Goal: Check status: Check status

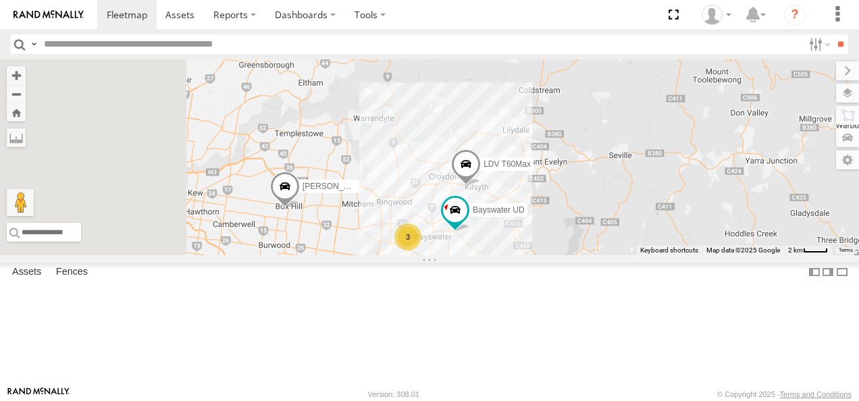
drag, startPoint x: 495, startPoint y: 300, endPoint x: 627, endPoint y: 305, distance: 131.7
click at [627, 255] on div "Jennifer BMW Bayswater UD LDV T60Max 3" at bounding box center [429, 157] width 859 height 196
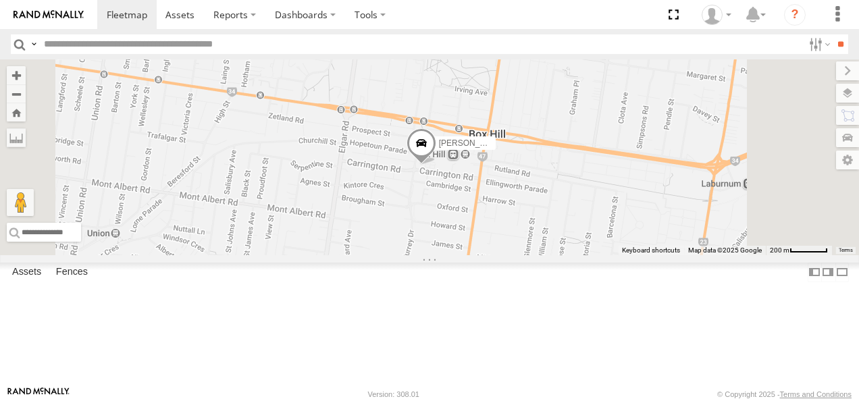
drag, startPoint x: 604, startPoint y: 255, endPoint x: 591, endPoint y: 342, distance: 87.3
click at [591, 255] on div "Jennifer BMW Bayswater UD LDV T60Max" at bounding box center [429, 157] width 859 height 196
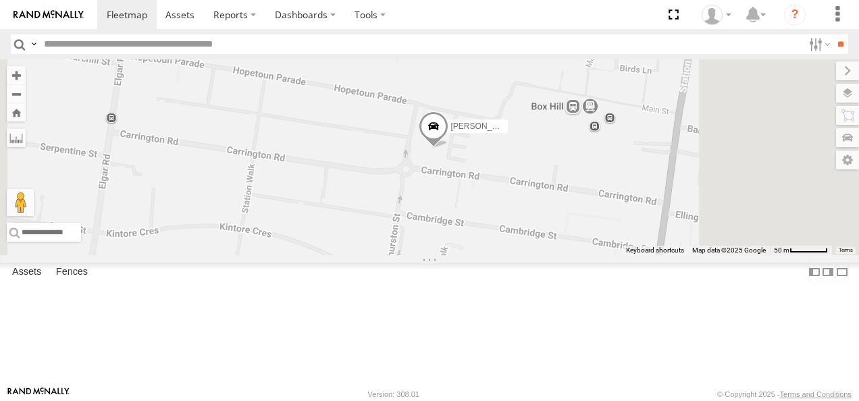
drag, startPoint x: 628, startPoint y: 271, endPoint x: 578, endPoint y: 391, distance: 129.2
click at [578, 391] on body at bounding box center [429, 200] width 859 height 401
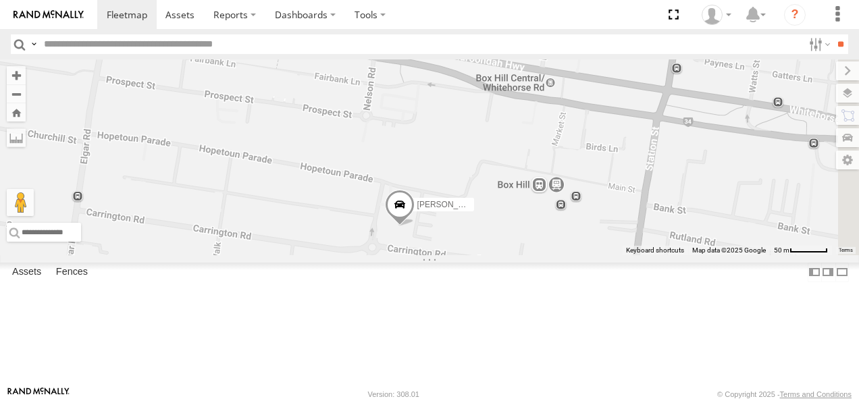
drag, startPoint x: 601, startPoint y: 279, endPoint x: 572, endPoint y: 335, distance: 62.5
click at [572, 255] on div "Jennifer BMW Bayswater UD LDV T60Max" at bounding box center [429, 157] width 859 height 196
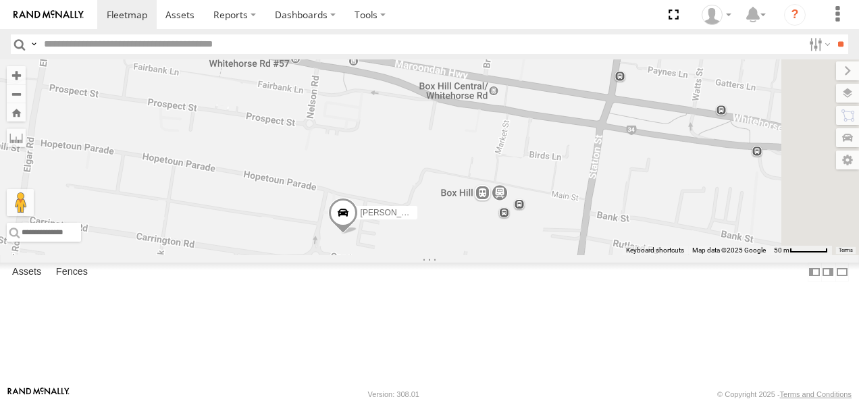
drag, startPoint x: 660, startPoint y: 304, endPoint x: 608, endPoint y: 300, distance: 52.8
click at [608, 255] on div "Jennifer BMW Bayswater UD LDV T60Max" at bounding box center [429, 157] width 859 height 196
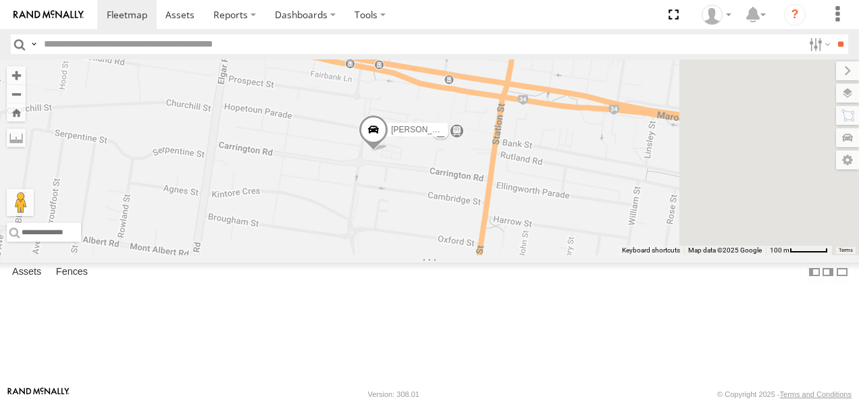
drag, startPoint x: 719, startPoint y: 344, endPoint x: 693, endPoint y: 238, distance: 109.9
click at [693, 238] on div "Jennifer BMW Bayswater UD LDV T60Max" at bounding box center [429, 157] width 859 height 196
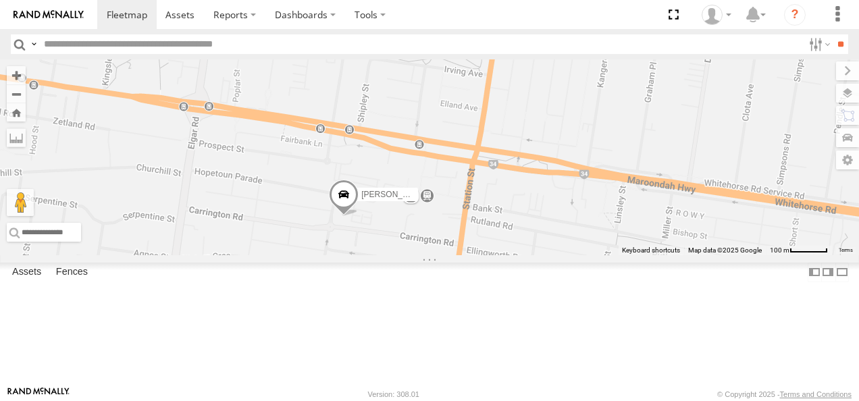
drag, startPoint x: 718, startPoint y: 245, endPoint x: 684, endPoint y: 316, distance: 78.5
click at [684, 255] on div "Jennifer BMW Bayswater UD LDV T60Max" at bounding box center [429, 157] width 859 height 196
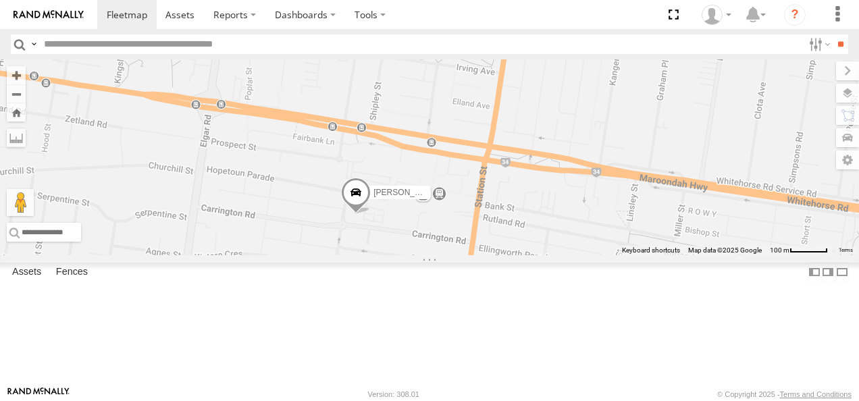
drag, startPoint x: 676, startPoint y: 289, endPoint x: 683, endPoint y: 288, distance: 7.5
click at [683, 255] on div "Jennifer BMW Bayswater UD LDV T60Max" at bounding box center [429, 157] width 859 height 196
click at [371, 215] on span at bounding box center [356, 196] width 30 height 36
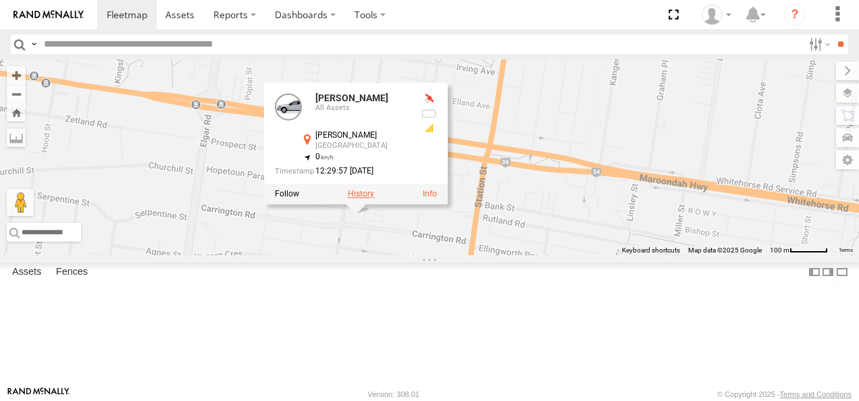
click at [374, 199] on label at bounding box center [361, 194] width 26 height 9
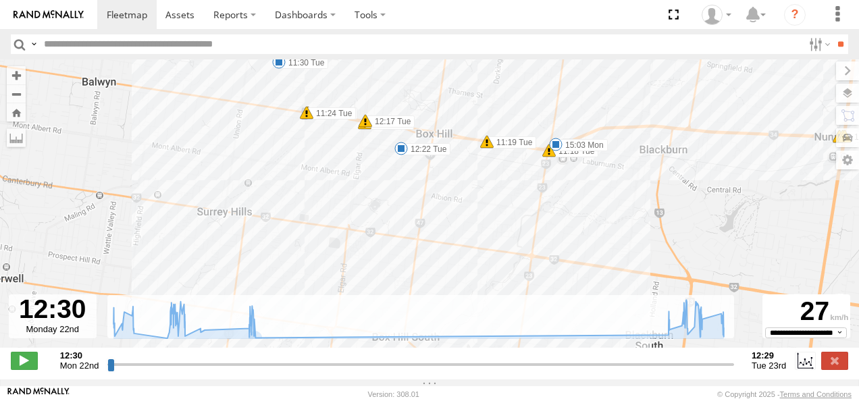
drag, startPoint x: 357, startPoint y: 184, endPoint x: 422, endPoint y: 365, distance: 191.5
click at [422, 365] on div "← Move left → Move right ↑ Move up ↓ Move down + Zoom in - Zoom out Home Jump l…" at bounding box center [429, 219] width 859 height 320
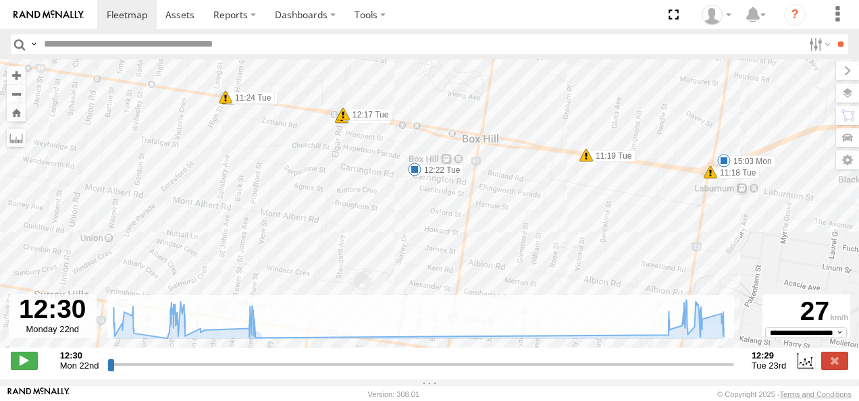
drag, startPoint x: 410, startPoint y: 244, endPoint x: 431, endPoint y: 394, distance: 151.9
click at [431, 394] on body at bounding box center [429, 200] width 859 height 401
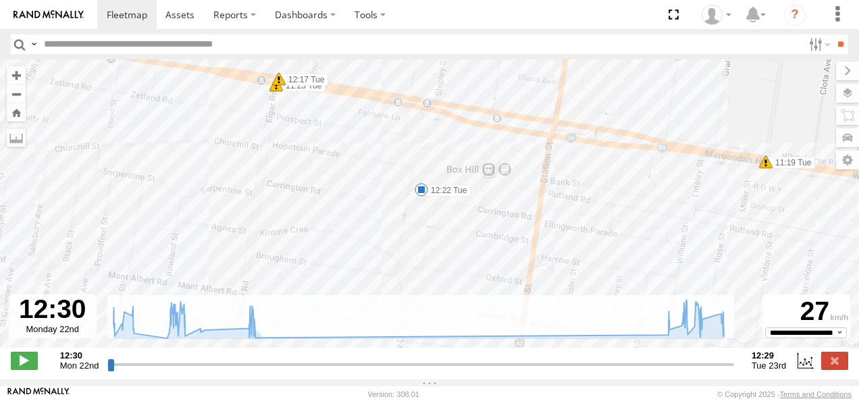
drag, startPoint x: 423, startPoint y: 247, endPoint x: 425, endPoint y: 306, distance: 58.8
click at [425, 306] on div "← Move left → Move right ↑ Move up ↓ Move down + Zoom in - Zoom out Home Jump l…" at bounding box center [429, 219] width 859 height 320
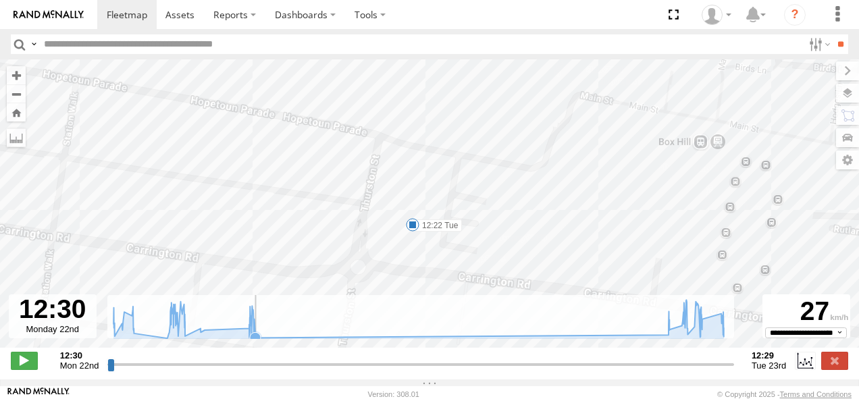
drag, startPoint x: 408, startPoint y: 194, endPoint x: 431, endPoint y: 306, distance: 113.6
click at [431, 306] on div "← Move left → Move right ↑ Move up ↓ Move down + Zoom in - Zoom out Home Jump l…" at bounding box center [429, 219] width 859 height 320
drag, startPoint x: 705, startPoint y: 331, endPoint x: 720, endPoint y: 346, distance: 21.0
click at [720, 346] on div "← Move left → Move right ↑ Move up ↓ Move down + Zoom in - Zoom out Home Jump l…" at bounding box center [429, 219] width 859 height 320
type input "**********"
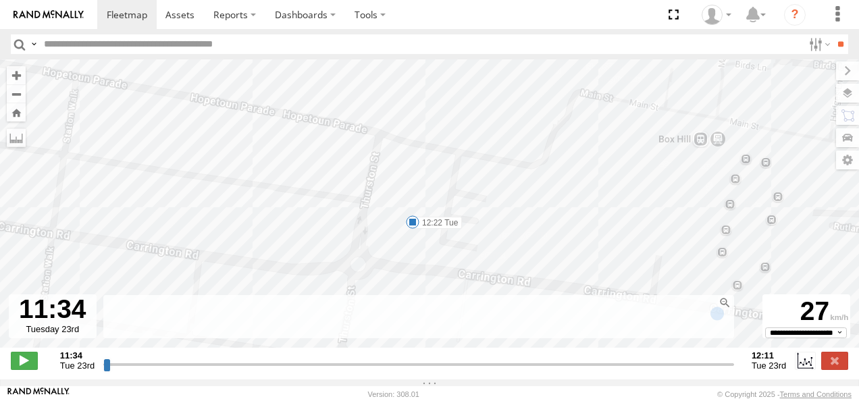
click at [720, 346] on div "Jennifer BMW 12:30 Mon 12:35 Mon 12:59 Mon 13:09 Mon 13:13 Mon 13:27 Mon 15:03 …" at bounding box center [429, 210] width 859 height 302
click at [716, 334] on rect at bounding box center [416, 317] width 627 height 44
click at [378, 261] on div "Jennifer BMW 12:30 Mon 12:35 Mon 12:59 Mon 13:09 Mon 13:13 Mon 13:27 Mon 15:03 …" at bounding box center [429, 210] width 859 height 302
click at [400, 213] on div "Jennifer BMW 12:30 Mon 12:35 Mon 12:59 Mon 13:09 Mon 13:13 Mon 13:27 Mon 15:03 …" at bounding box center [429, 210] width 859 height 302
click at [412, 227] on span at bounding box center [413, 222] width 14 height 14
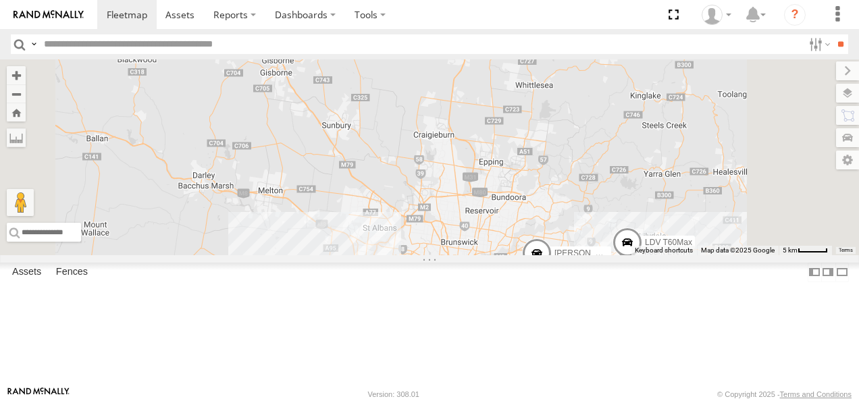
drag, startPoint x: 662, startPoint y: 298, endPoint x: 539, endPoint y: 269, distance: 127.0
click at [539, 255] on div "Jennifer BMW 4 LDV T60Max" at bounding box center [429, 157] width 859 height 196
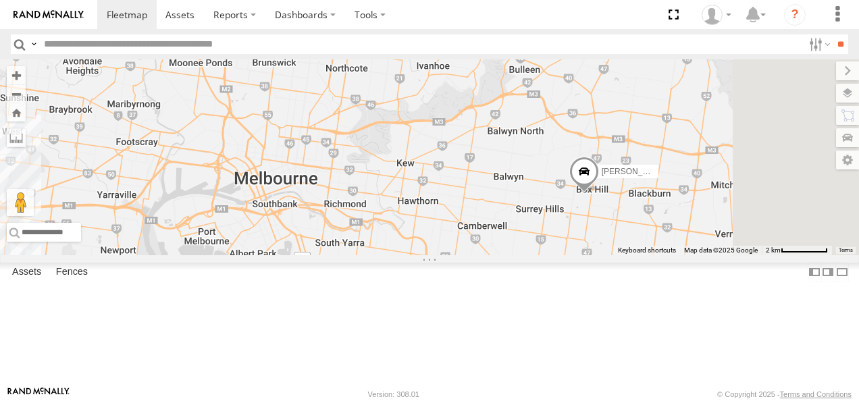
drag, startPoint x: 634, startPoint y: 269, endPoint x: 420, endPoint y: 46, distance: 309.4
click at [420, 46] on body at bounding box center [429, 200] width 859 height 401
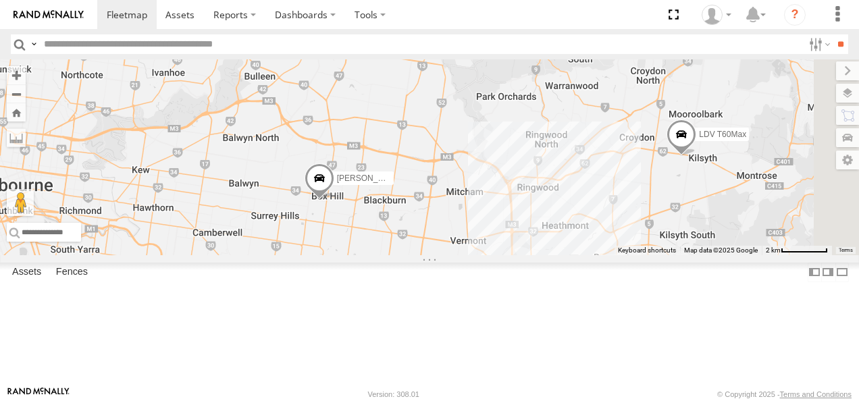
drag, startPoint x: 591, startPoint y: 156, endPoint x: 318, endPoint y: 159, distance: 273.4
click at [318, 159] on main "← Move left → Move right ↑ Move up ↓ Move down + Zoom in - Zoom out Home Jump l…" at bounding box center [429, 222] width 859 height 327
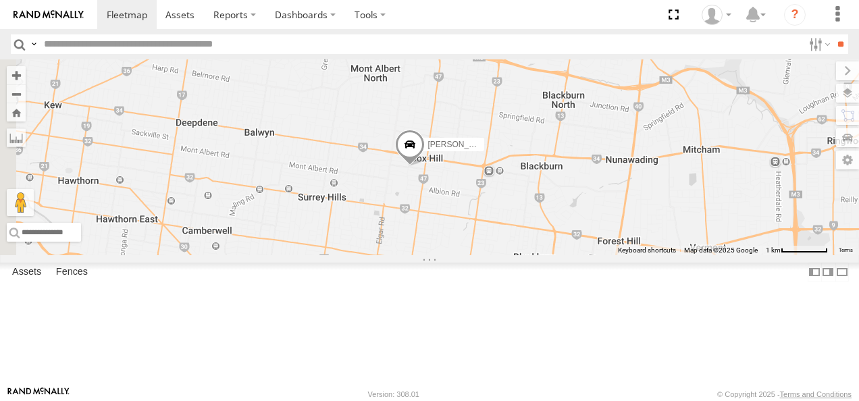
drag, startPoint x: 442, startPoint y: 215, endPoint x: 469, endPoint y: 111, distance: 107.4
click at [469, 111] on div "Jennifer BMW LDV T60Max Bayswater UD" at bounding box center [429, 157] width 859 height 196
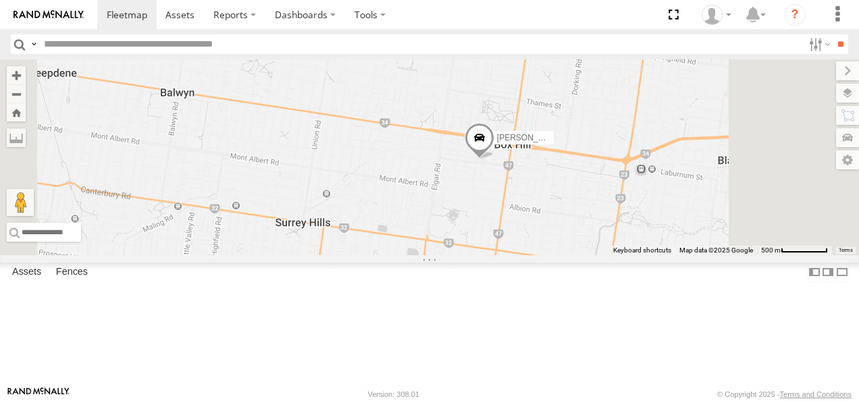
drag, startPoint x: 582, startPoint y: 206, endPoint x: 561, endPoint y: 140, distance: 68.7
click at [561, 140] on div "Jennifer BMW LDV T60Max Bayswater UD" at bounding box center [429, 157] width 859 height 196
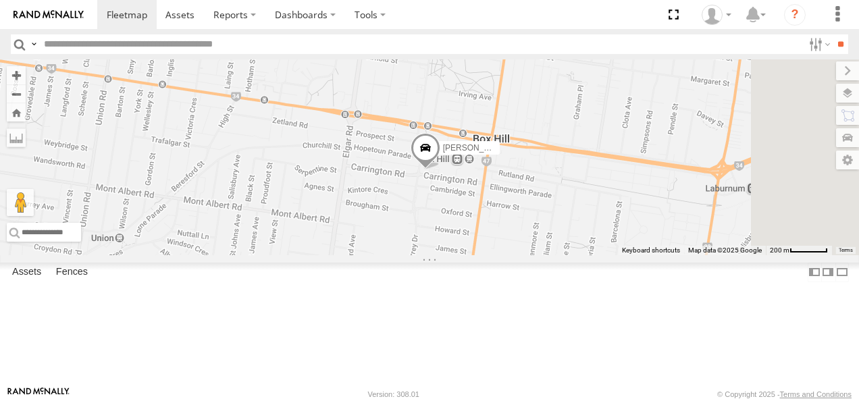
drag, startPoint x: 595, startPoint y: 213, endPoint x: 472, endPoint y: 186, distance: 126.6
click at [472, 186] on div "Jennifer BMW LDV T60Max Bayswater UD" at bounding box center [429, 157] width 859 height 196
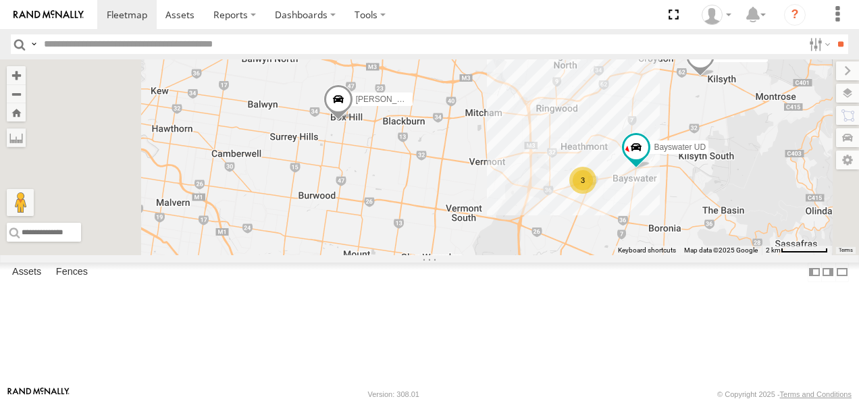
drag, startPoint x: 562, startPoint y: 181, endPoint x: 583, endPoint y: 292, distance: 113.2
click at [583, 255] on div "Jennifer BMW LDV T60Max Bayswater UD 3" at bounding box center [429, 157] width 859 height 196
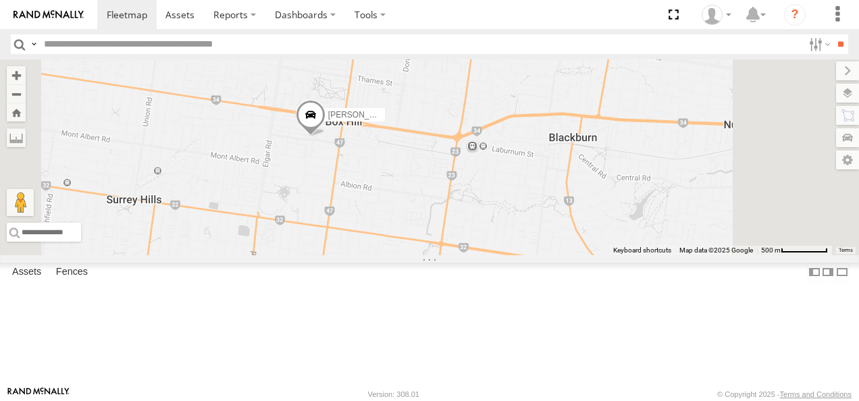
drag, startPoint x: 546, startPoint y: 220, endPoint x: 506, endPoint y: 322, distance: 109.4
click at [506, 255] on div "[PERSON_NAME]" at bounding box center [429, 157] width 859 height 196
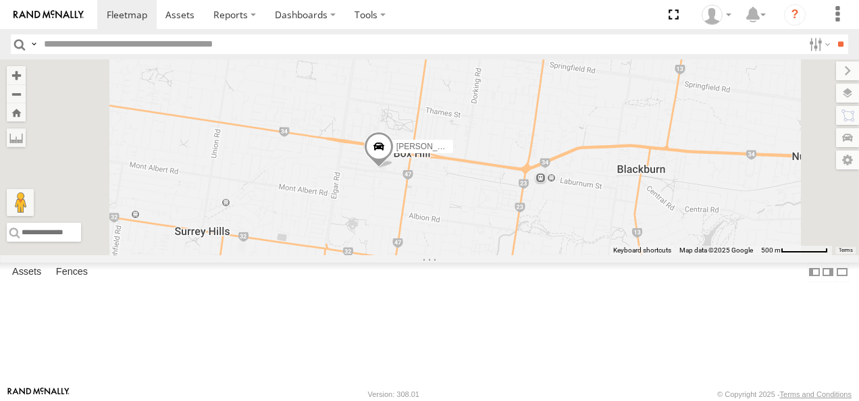
drag, startPoint x: 539, startPoint y: 282, endPoint x: 609, endPoint y: 311, distance: 75.7
click at [609, 255] on div "[PERSON_NAME]" at bounding box center [429, 157] width 859 height 196
click at [394, 169] on span at bounding box center [379, 150] width 30 height 36
